Goal: Task Accomplishment & Management: Complete application form

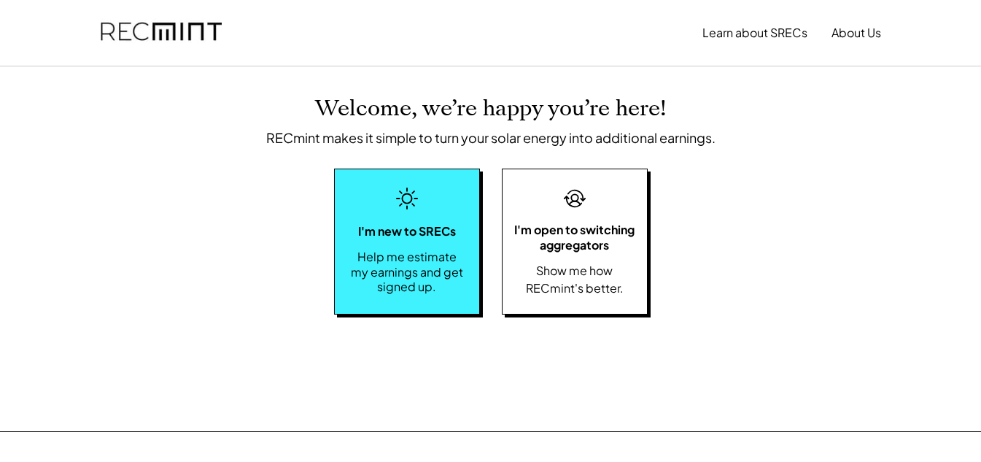
click at [440, 267] on div "Help me estimate my earnings and get signed up." at bounding box center [407, 272] width 115 height 45
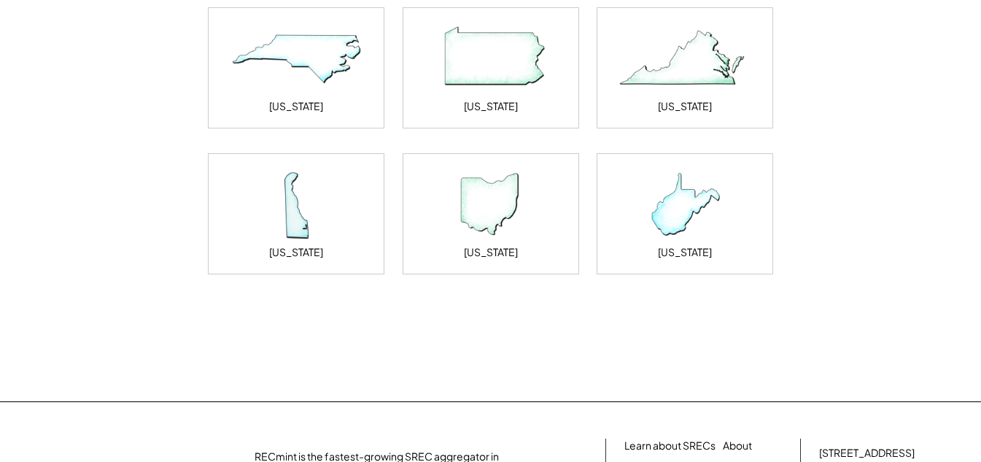
scroll to position [438, 0]
